Goal: Information Seeking & Learning: Learn about a topic

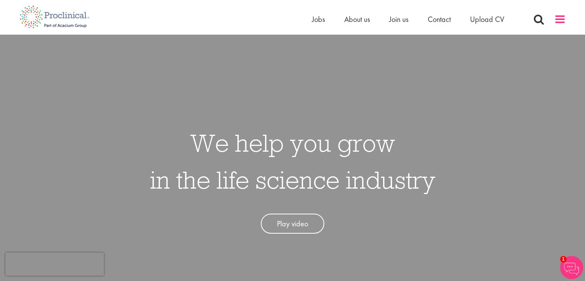
click at [558, 21] on span at bounding box center [560, 19] width 12 height 12
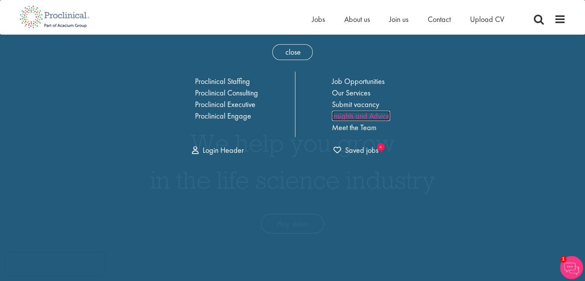
click at [372, 117] on link "Insights and Advice" at bounding box center [361, 116] width 58 height 10
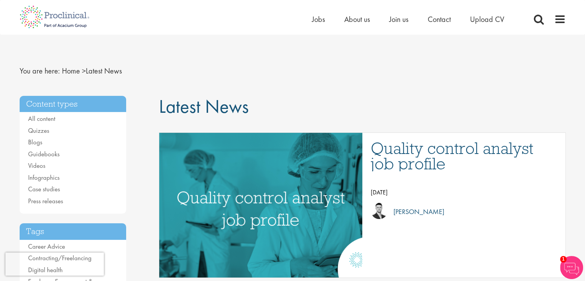
click at [170, 63] on nav "You are here: Home > Latest News" at bounding box center [293, 71] width 546 height 19
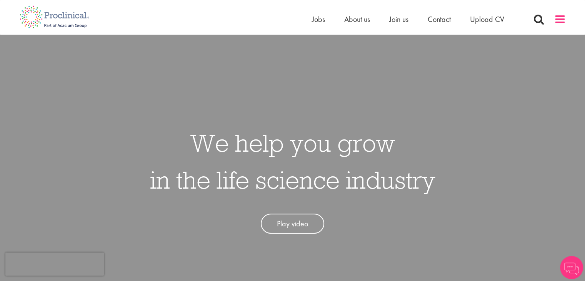
click at [560, 18] on span at bounding box center [560, 19] width 12 height 12
